Goal: Task Accomplishment & Management: Manage account settings

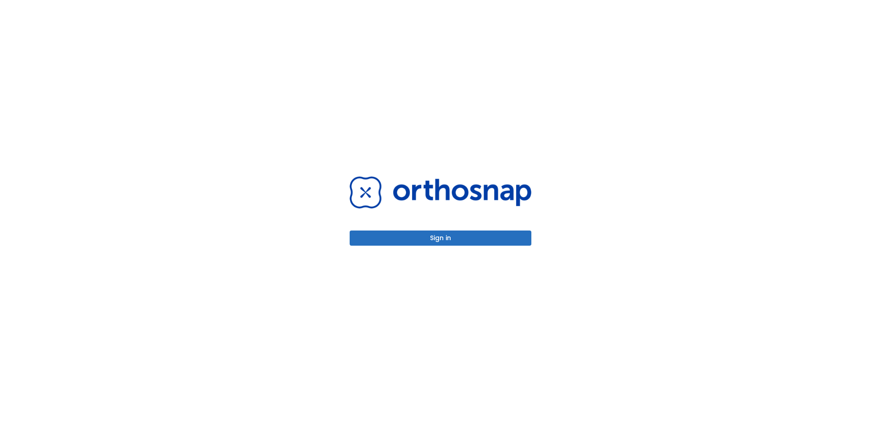
click at [420, 237] on button "Sign in" at bounding box center [440, 237] width 182 height 15
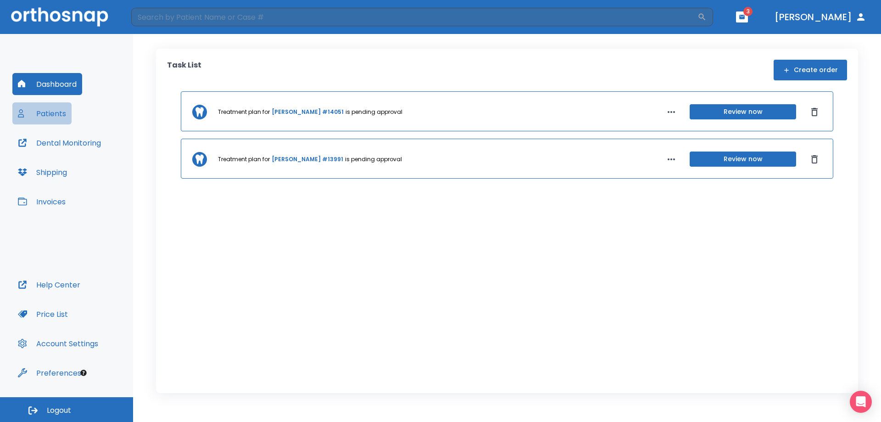
click at [58, 110] on button "Patients" at bounding box center [41, 113] width 59 height 22
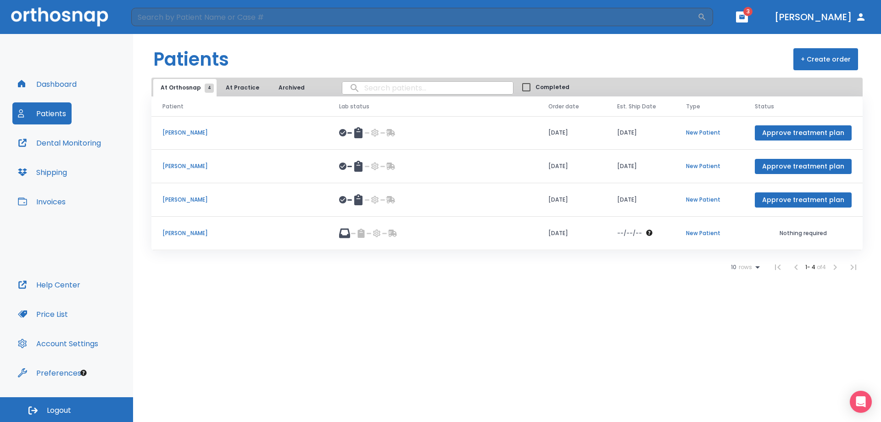
click at [209, 294] on div "Patients + Create order At Orthosnap 4 At Practice Archived Completed Patient L…" at bounding box center [507, 228] width 748 height 388
click at [307, 294] on div "Patients + Create order At Orthosnap 4 At Practice Archived Completed Patient L…" at bounding box center [507, 228] width 748 height 388
click at [350, 233] on icon at bounding box center [344, 232] width 11 height 11
